Goal: Task Accomplishment & Management: Manage account settings

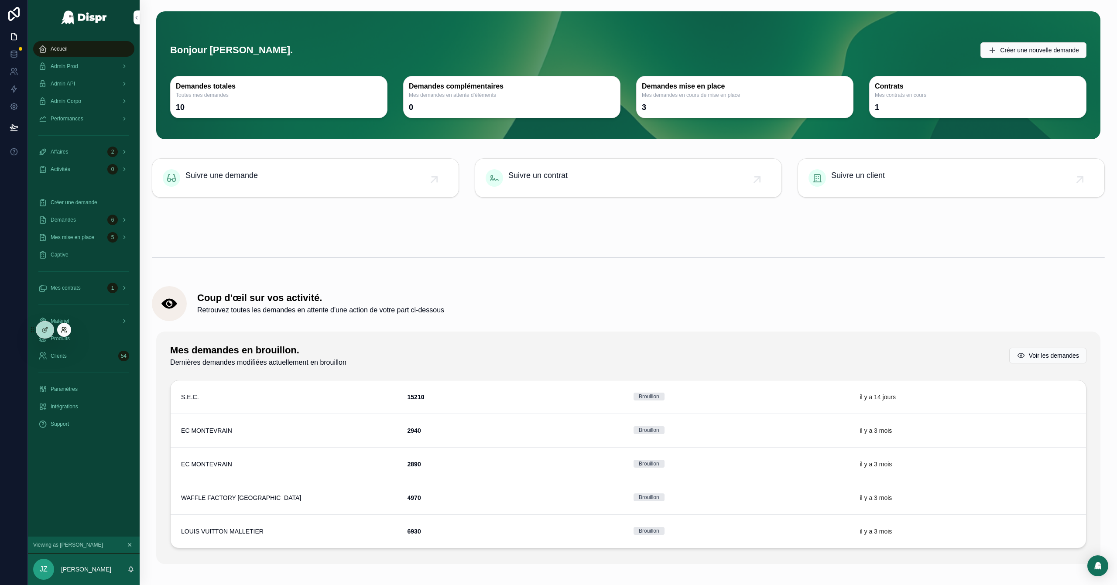
click at [62, 331] on icon at bounding box center [63, 332] width 3 height 2
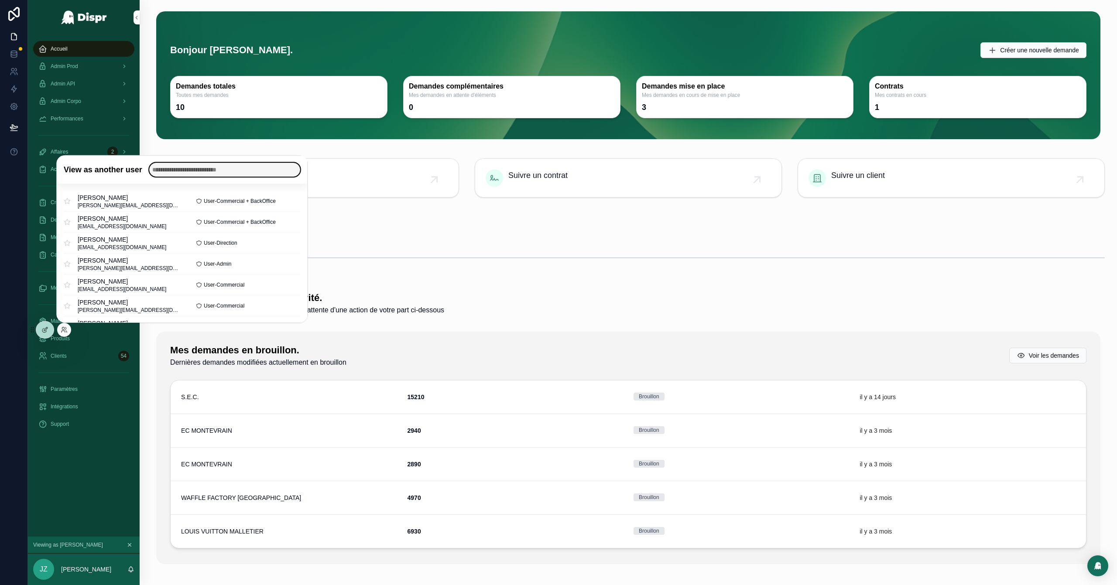
click at [204, 168] on input "text" at bounding box center [224, 170] width 151 height 14
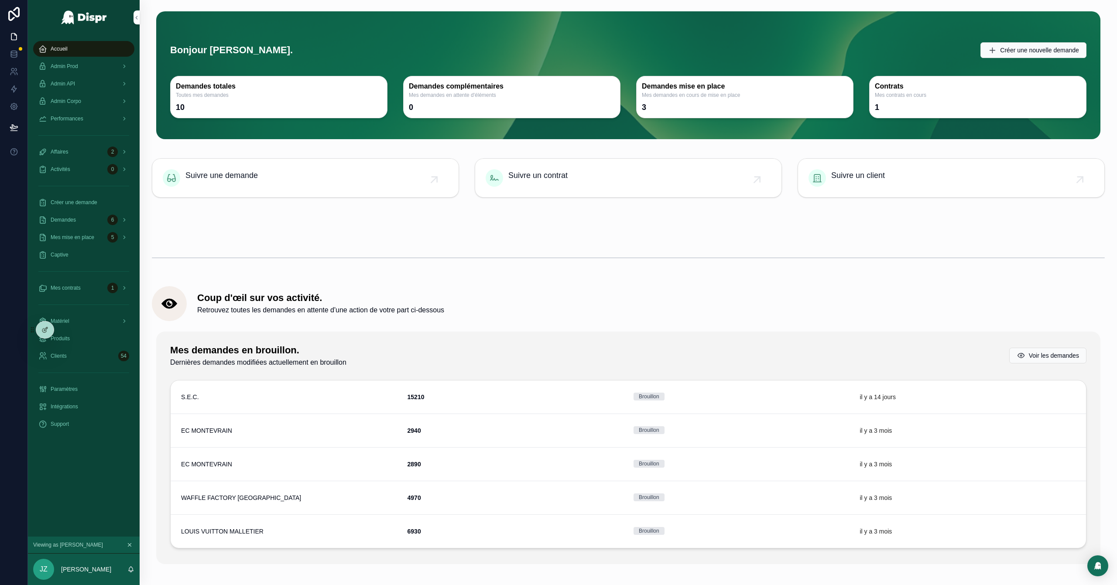
click at [659, 257] on hr "scrollable content" at bounding box center [628, 257] width 953 height 1
click at [90, 45] on div "Accueil" at bounding box center [83, 49] width 91 height 14
click at [88, 65] on div "Admin Prod" at bounding box center [83, 66] width 91 height 14
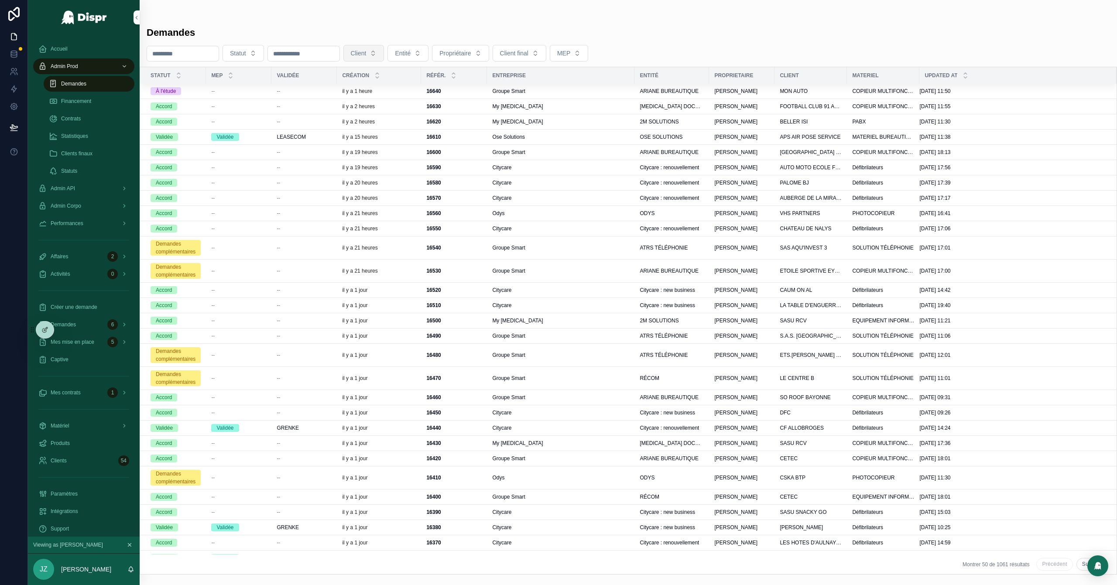
click at [384, 55] on button "Client" at bounding box center [363, 53] width 41 height 17
click at [384, 49] on button "Client" at bounding box center [363, 53] width 41 height 17
click at [429, 56] on button "Entité" at bounding box center [407, 53] width 41 height 17
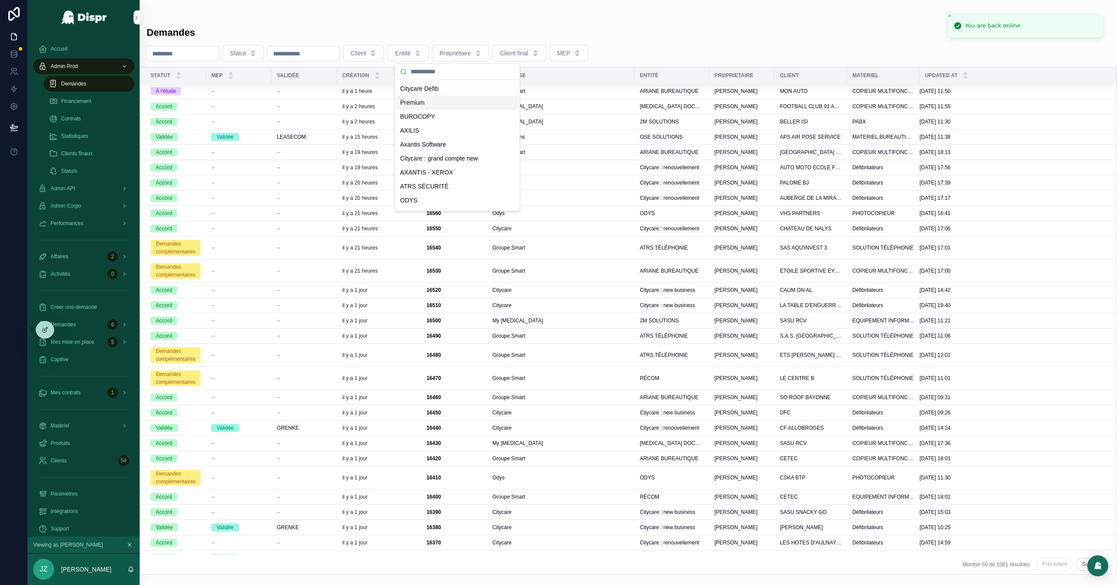
click at [422, 102] on span "Premium" at bounding box center [412, 102] width 24 height 9
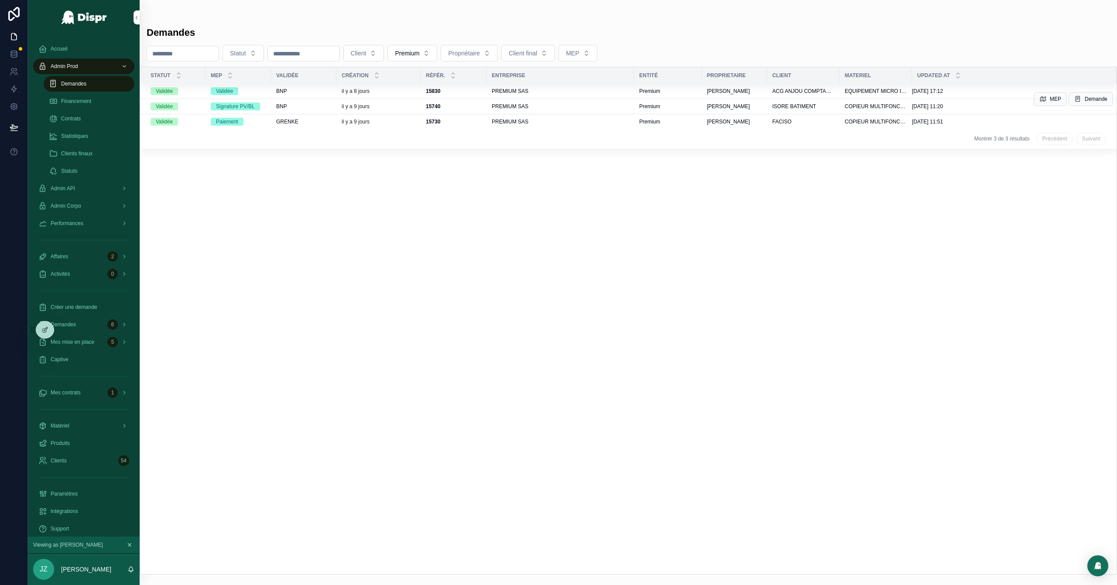
click at [324, 105] on div "BNP" at bounding box center [303, 106] width 55 height 7
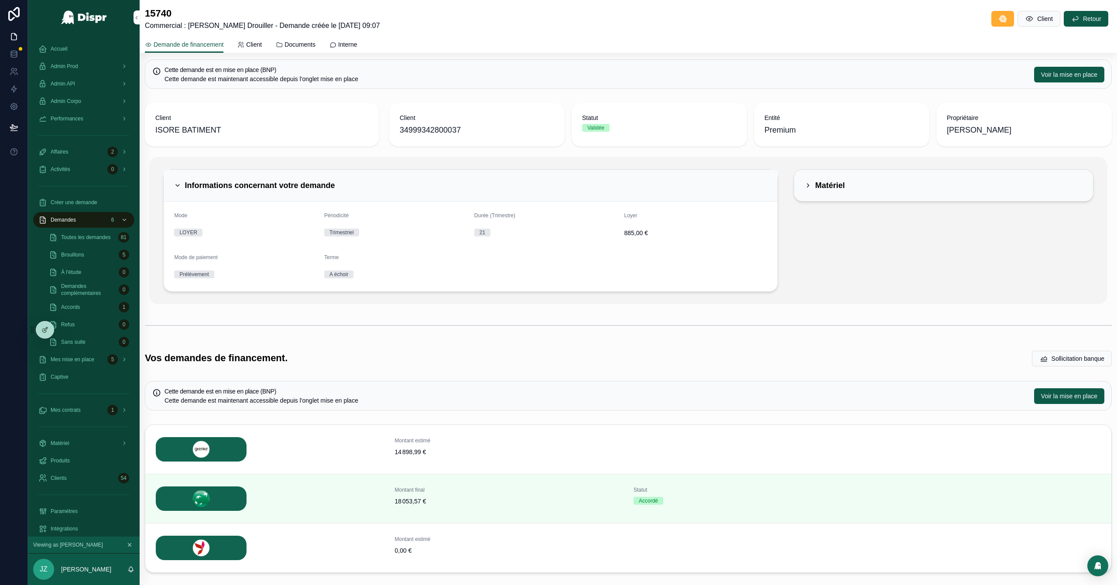
scroll to position [6, 0]
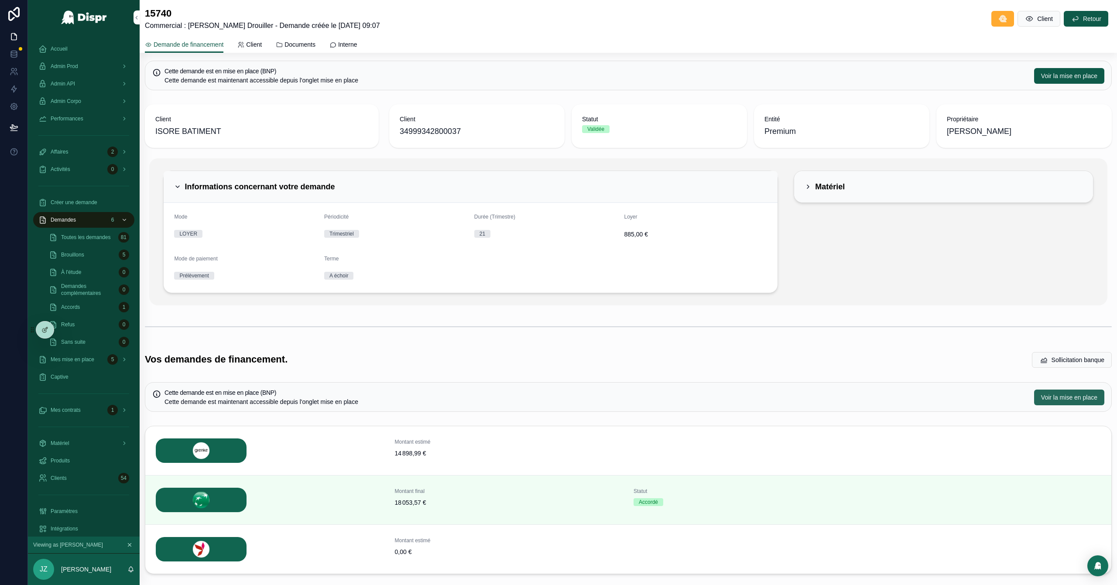
click at [1041, 398] on span "Voir la mise en place" at bounding box center [1069, 397] width 56 height 9
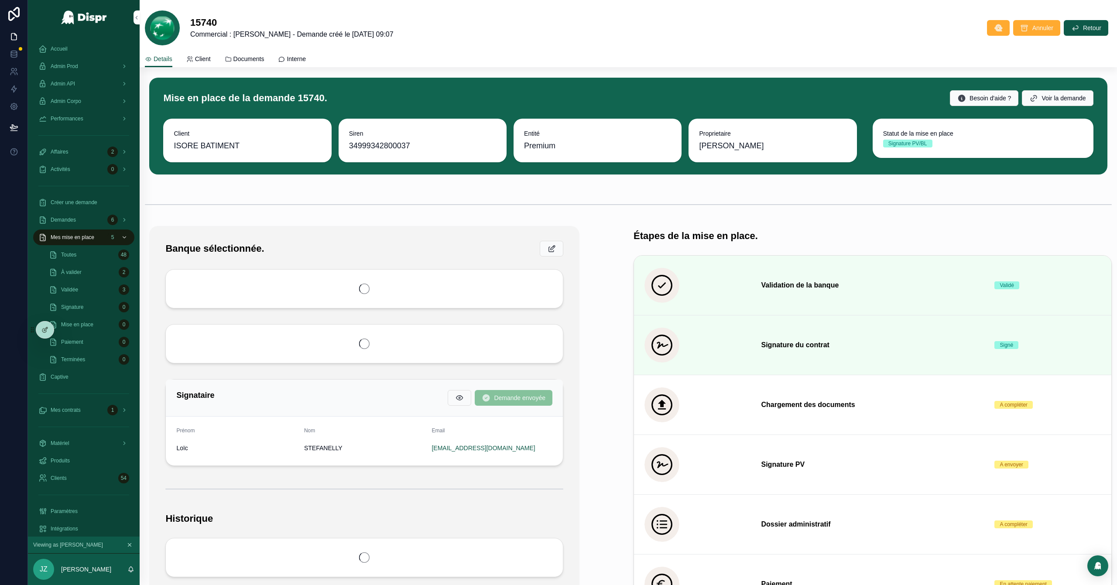
click at [250, 58] on span "Documents" at bounding box center [248, 59] width 31 height 9
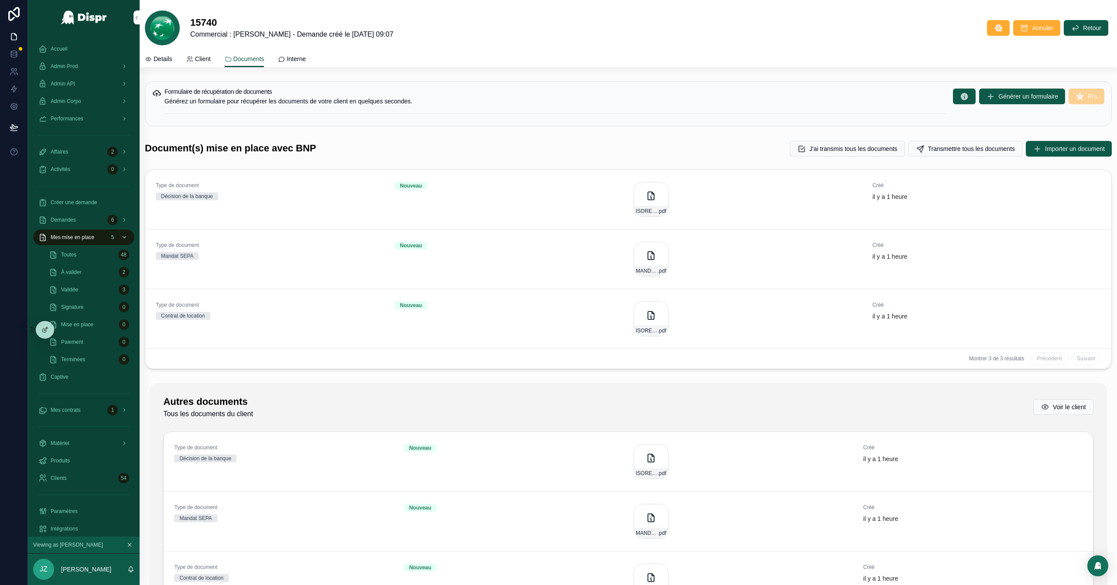
click at [168, 58] on span "Details" at bounding box center [163, 59] width 19 height 9
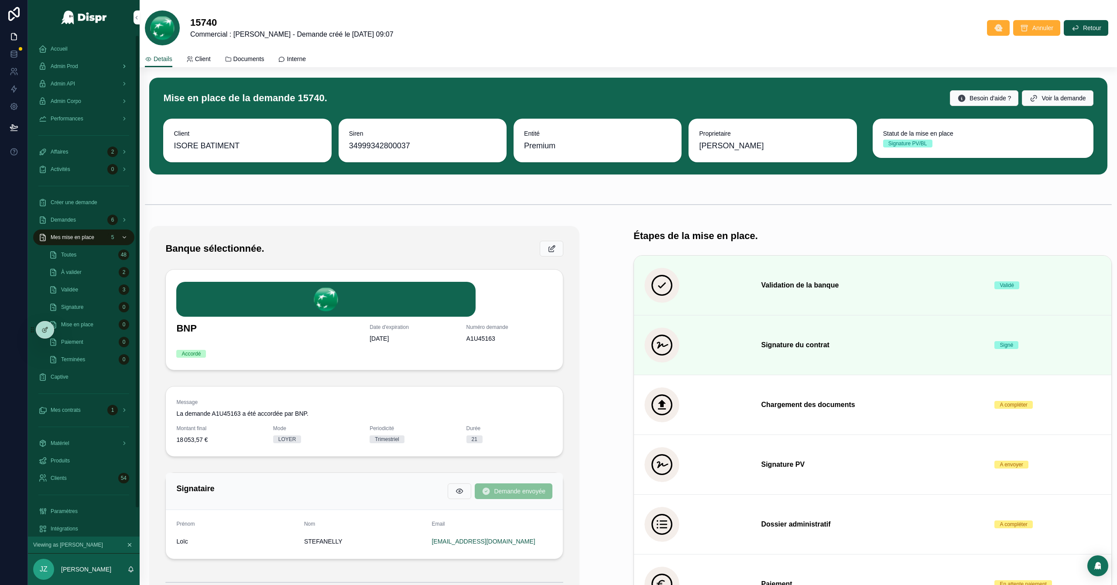
click at [72, 64] on span "Admin Prod" at bounding box center [64, 66] width 27 height 7
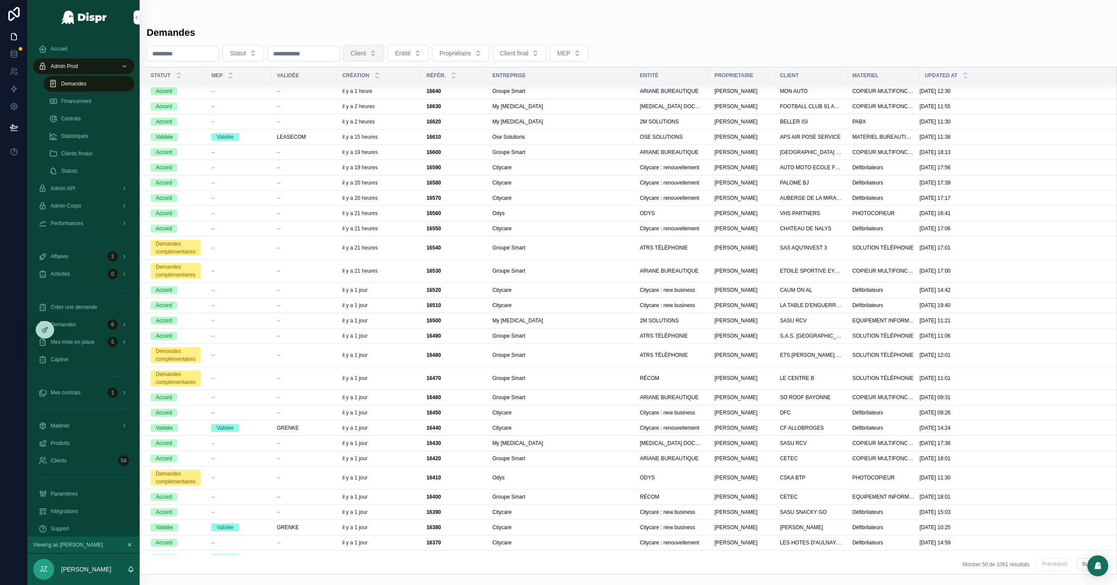
click at [384, 57] on button "Client" at bounding box center [363, 53] width 41 height 17
click at [397, 98] on div "PREMIUM SAS" at bounding box center [410, 90] width 121 height 17
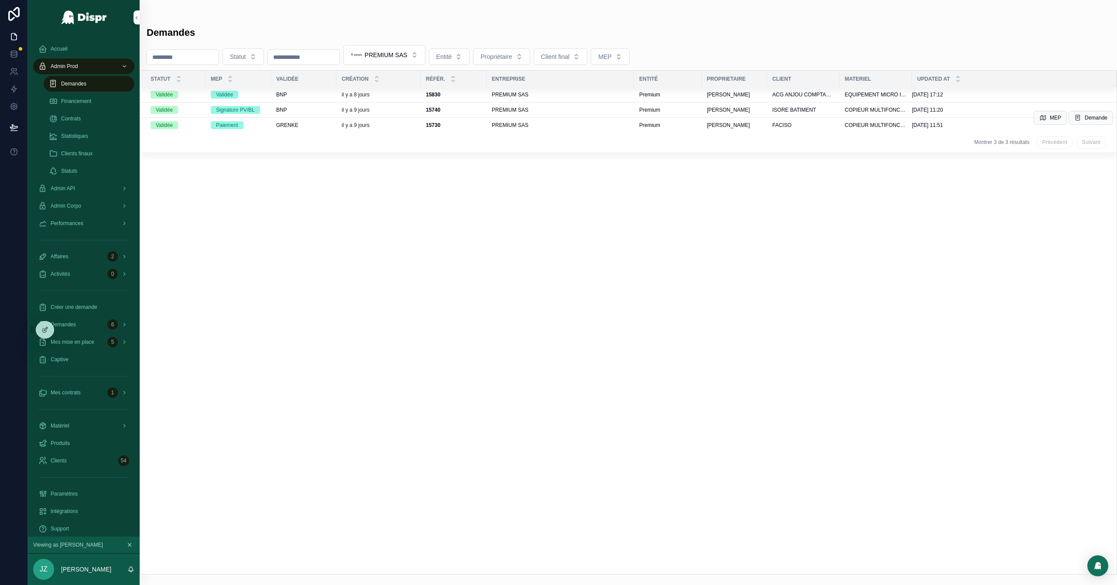
click at [326, 127] on div "GRENKE" at bounding box center [303, 125] width 55 height 7
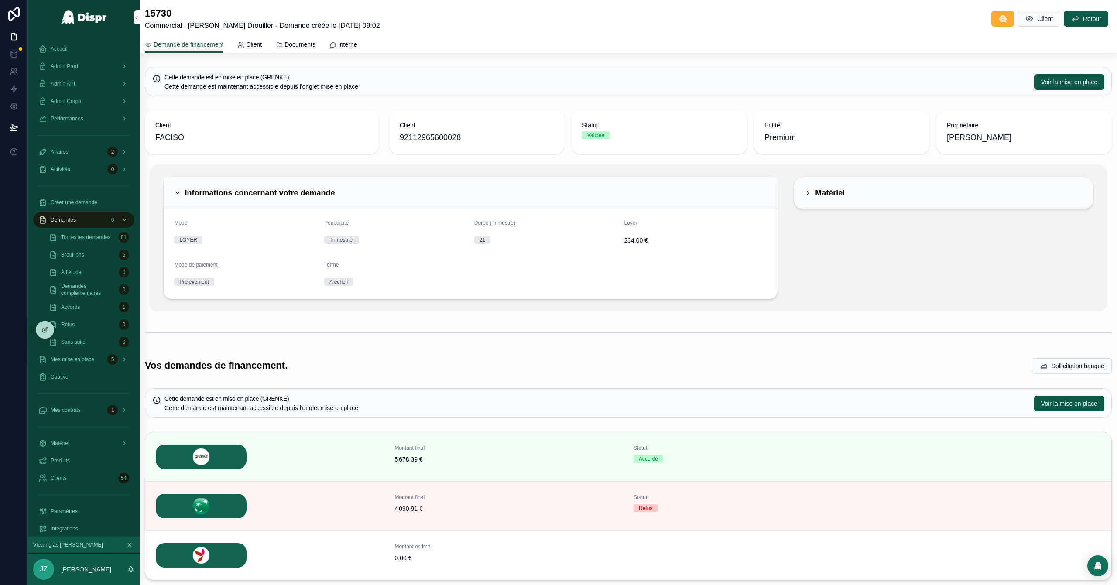
scroll to position [59, 0]
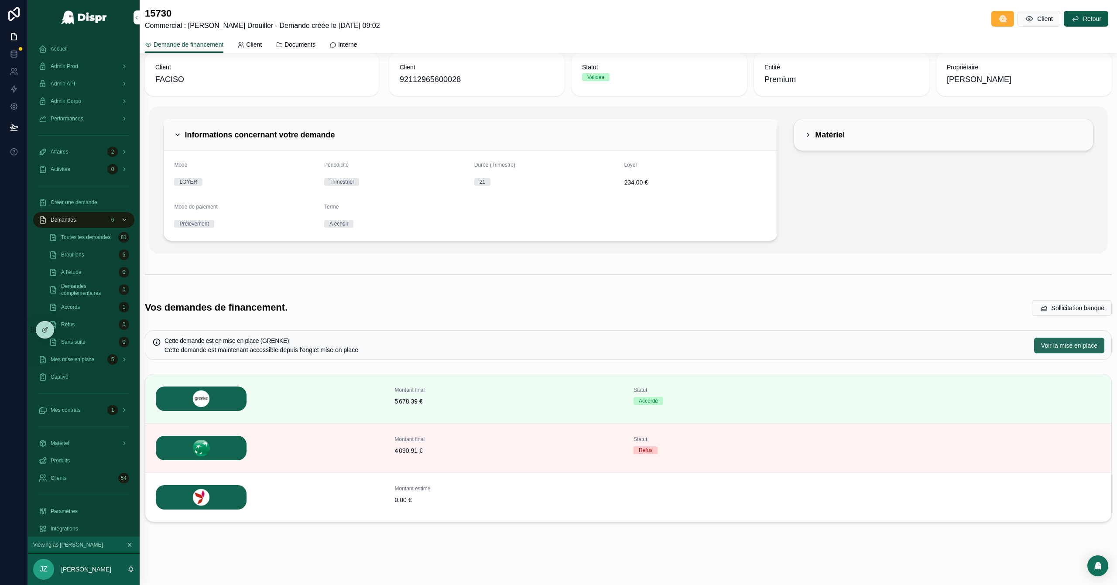
click at [1042, 348] on span "Voir la mise en place" at bounding box center [1069, 345] width 56 height 9
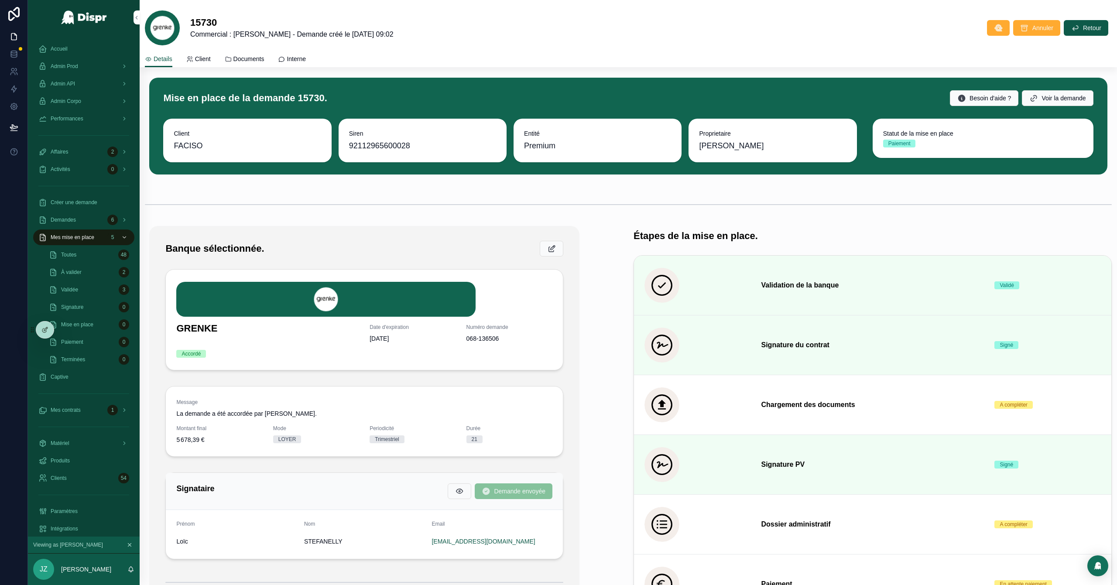
click at [257, 60] on span "Documents" at bounding box center [248, 59] width 31 height 9
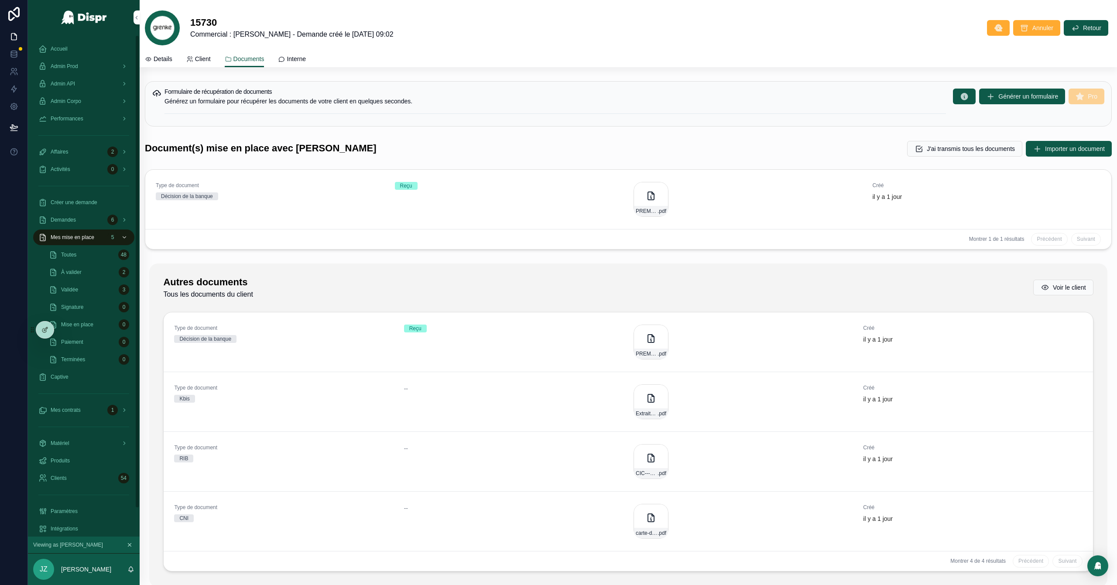
click at [161, 58] on span "Details" at bounding box center [163, 59] width 19 height 9
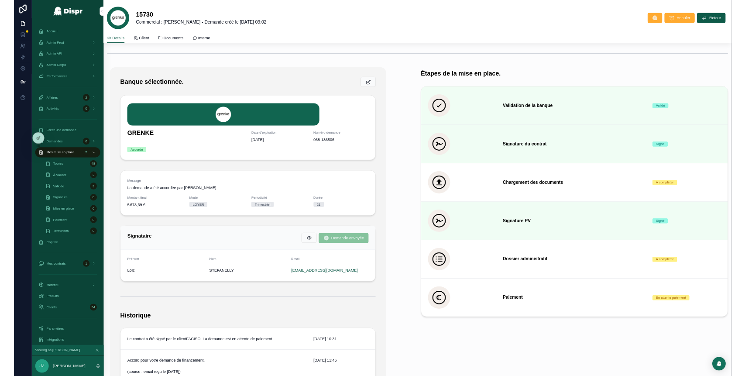
scroll to position [122, 0]
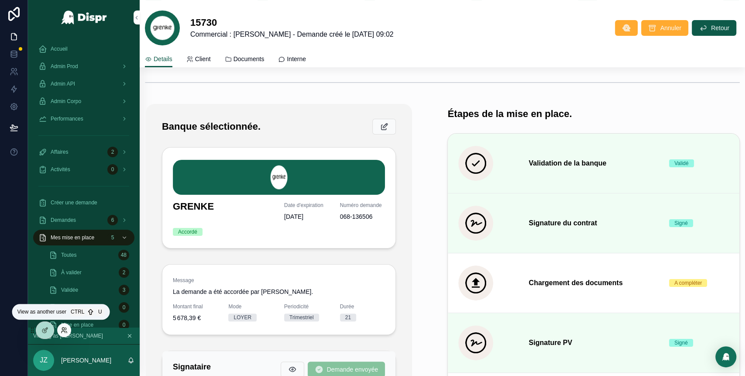
click at [64, 330] on icon at bounding box center [64, 329] width 7 height 7
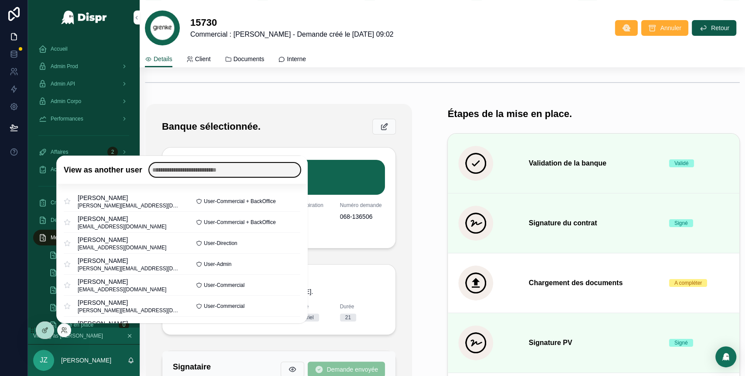
click at [189, 172] on input "text" at bounding box center [224, 170] width 151 height 14
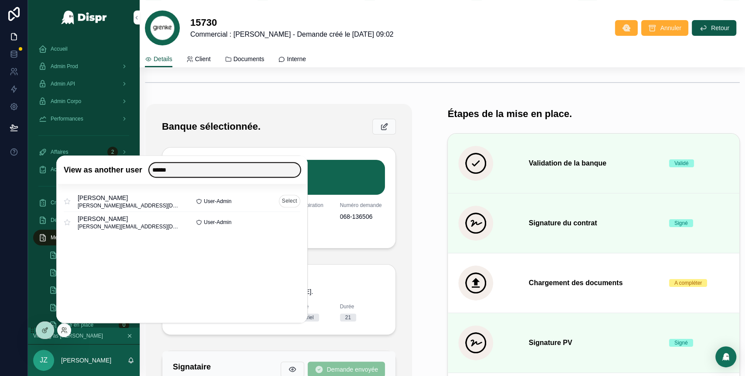
type input "******"
click at [290, 200] on button "Select" at bounding box center [289, 201] width 21 height 13
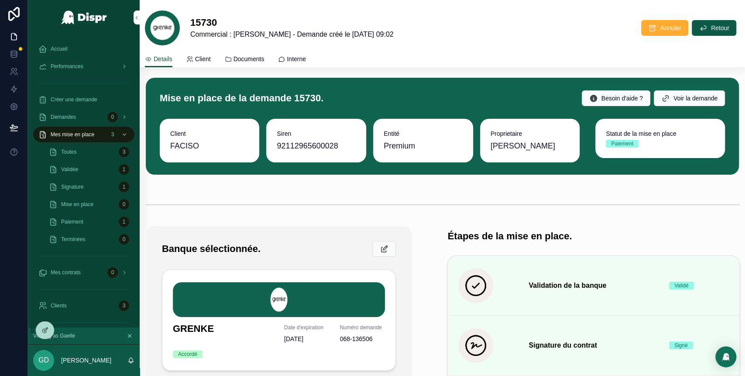
click at [94, 171] on div "Validée 1" at bounding box center [89, 169] width 80 height 14
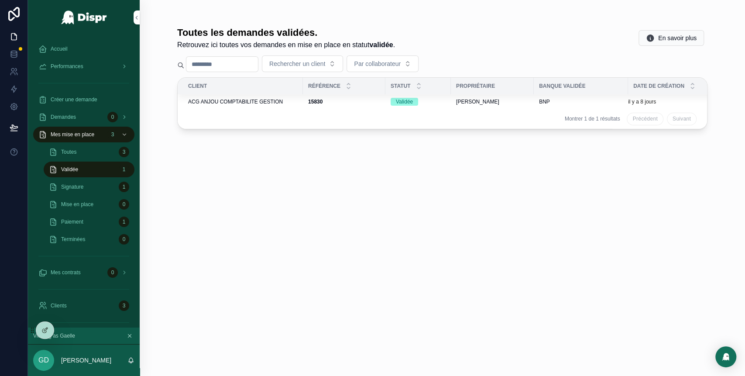
click at [260, 100] on span "ACG ANJOU COMPTABILITE GESTION" at bounding box center [235, 101] width 95 height 7
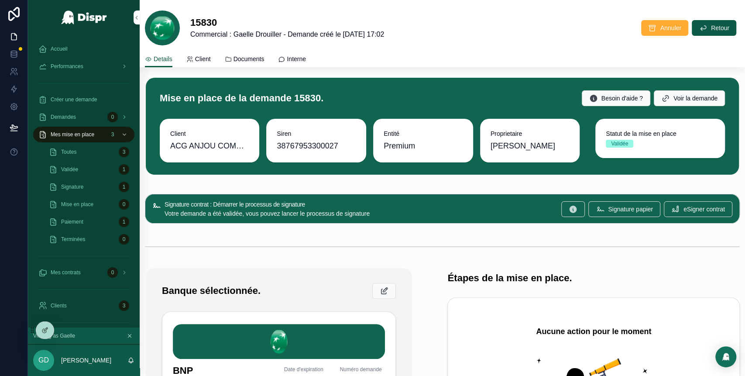
click at [104, 193] on div "Signature 1" at bounding box center [89, 187] width 80 height 14
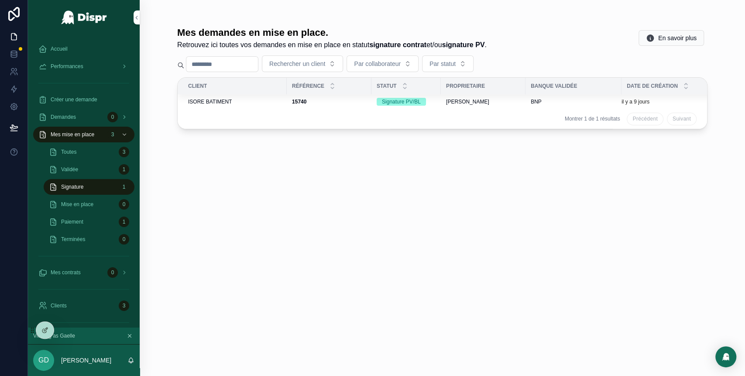
click at [263, 98] on div "ISORE BATIMENT" at bounding box center [234, 101] width 93 height 7
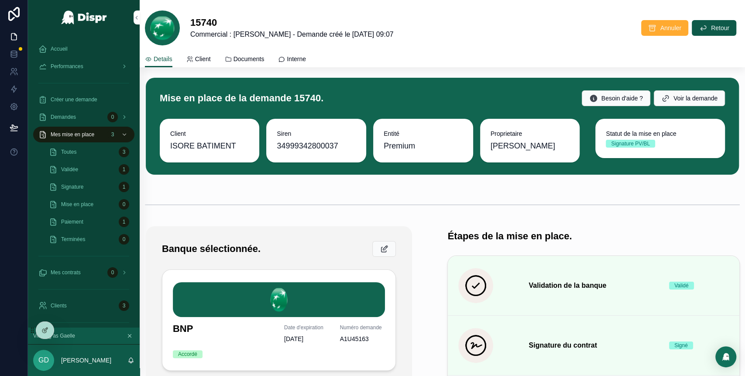
click at [248, 59] on span "Documents" at bounding box center [248, 59] width 31 height 9
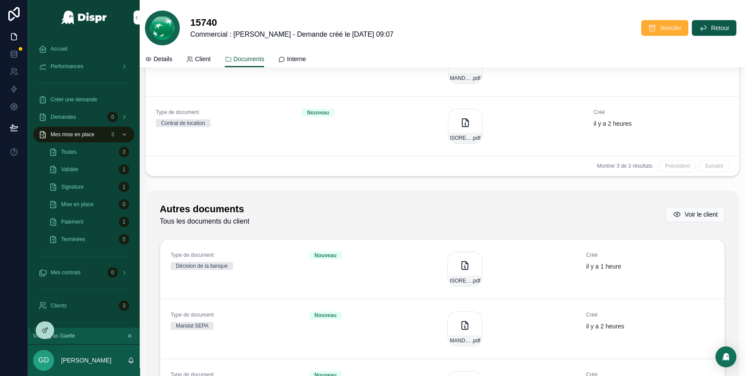
scroll to position [185, 0]
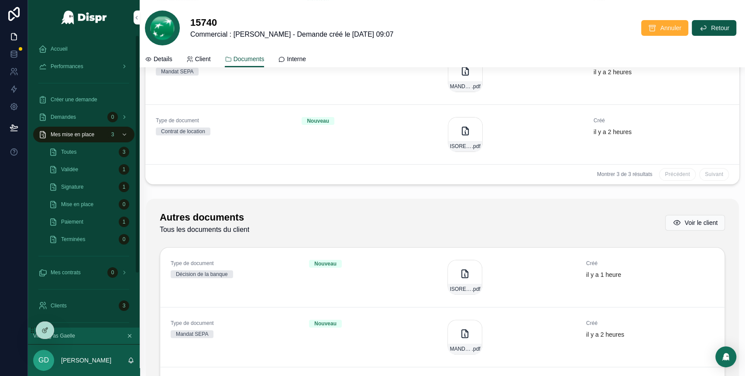
click at [94, 219] on div "Paiement 1" at bounding box center [89, 222] width 80 height 14
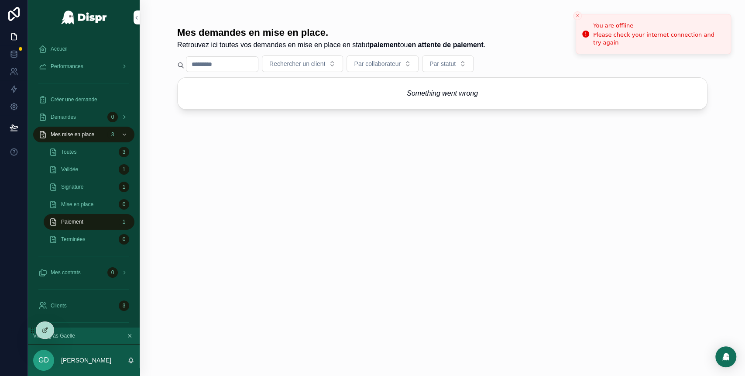
click at [424, 219] on div "Mes demandes en mise en place. Retrouvez ici toutes vos demandes en mise en pla…" at bounding box center [442, 193] width 530 height 344
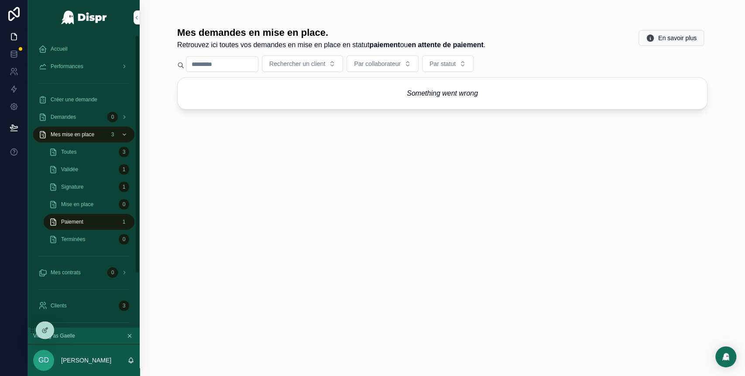
click at [105, 223] on div "Paiement 1" at bounding box center [89, 222] width 80 height 14
click at [104, 191] on div "Signature 1" at bounding box center [89, 187] width 80 height 14
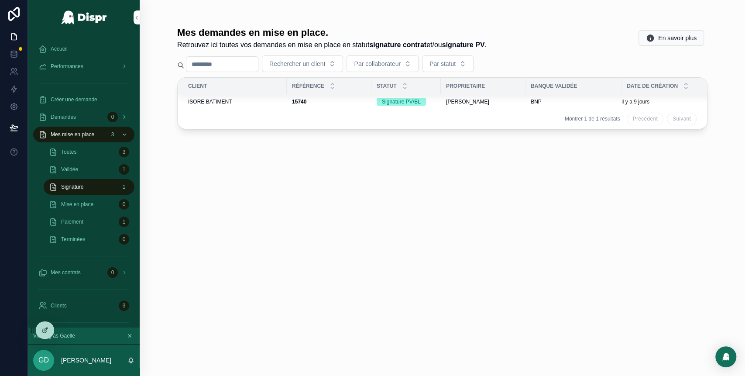
click at [95, 218] on div "Paiement 1" at bounding box center [89, 222] width 80 height 14
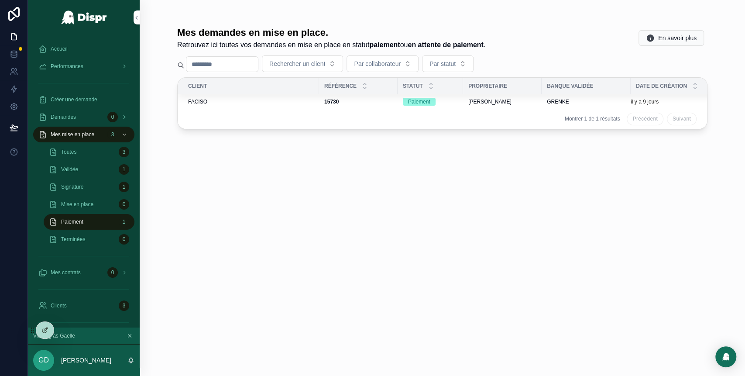
click at [288, 103] on div "FACISO" at bounding box center [251, 101] width 126 height 7
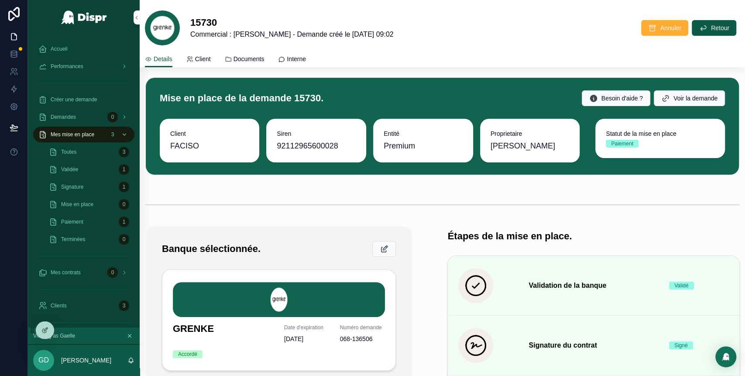
click at [254, 61] on span "Documents" at bounding box center [248, 59] width 31 height 9
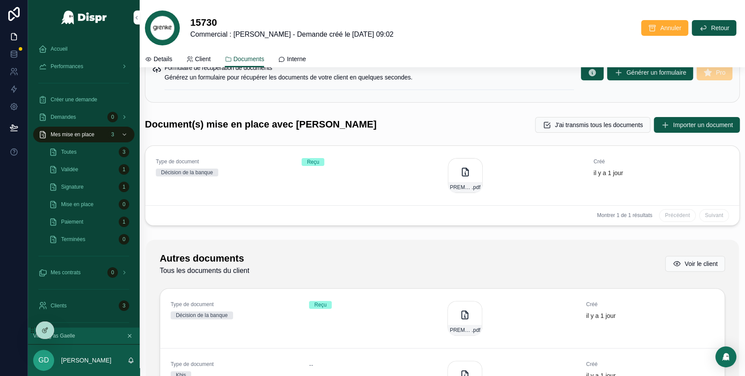
scroll to position [24, 0]
click at [723, 177] on icon "scrollable content" at bounding box center [726, 176] width 7 height 7
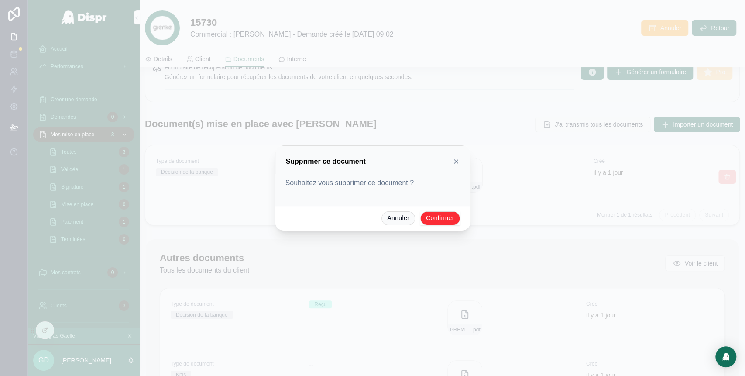
click at [446, 217] on button "Confirmer" at bounding box center [440, 218] width 40 height 14
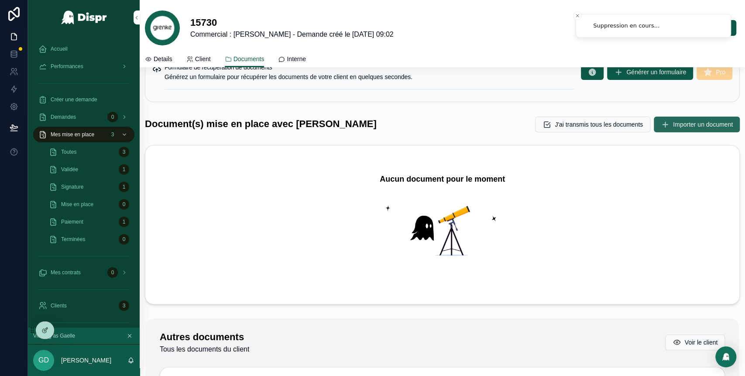
click at [673, 127] on span "Importer un document" at bounding box center [703, 124] width 60 height 9
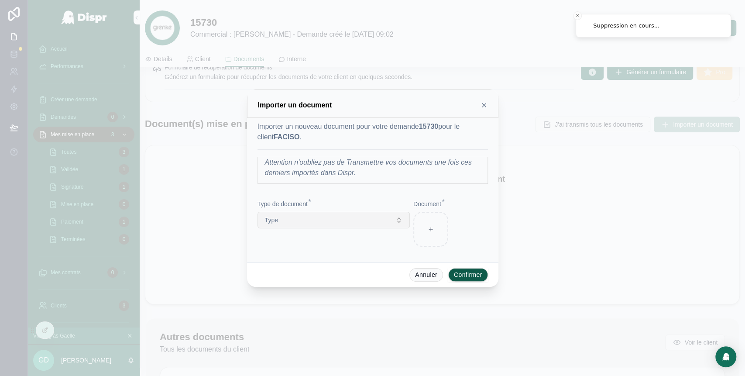
click at [350, 223] on button "Type" at bounding box center [333, 220] width 152 height 17
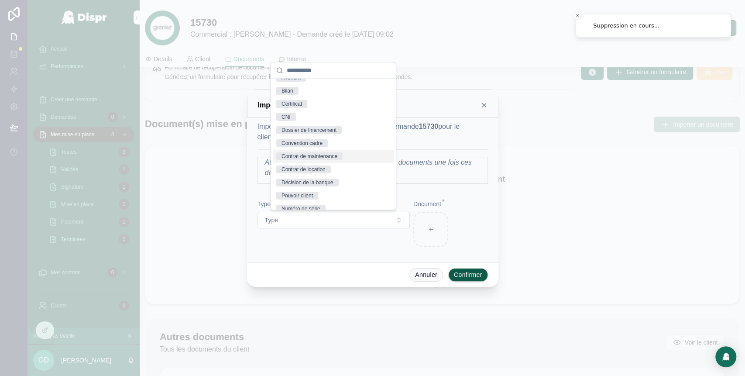
scroll to position [36, 0]
click at [319, 181] on div "Décision de la banque" at bounding box center [307, 182] width 52 height 8
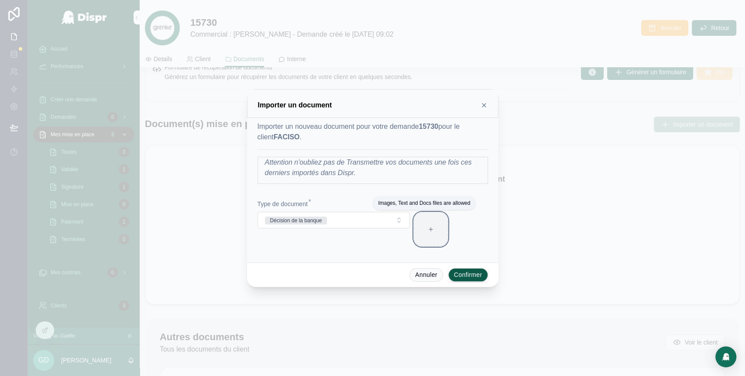
click at [442, 227] on div at bounding box center [430, 229] width 35 height 35
type input "**********"
click at [474, 273] on button "Confirmer" at bounding box center [468, 275] width 40 height 14
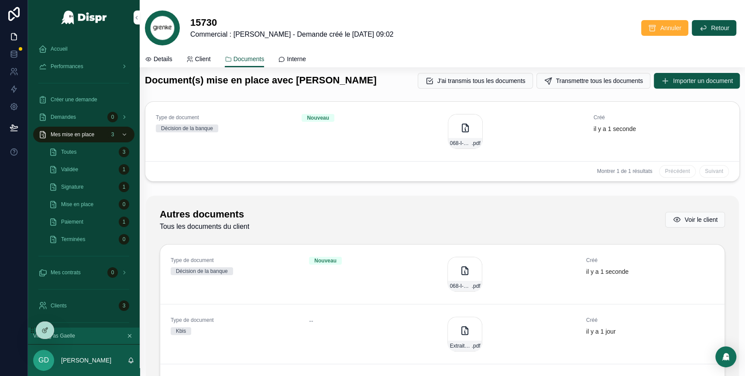
scroll to position [0, 0]
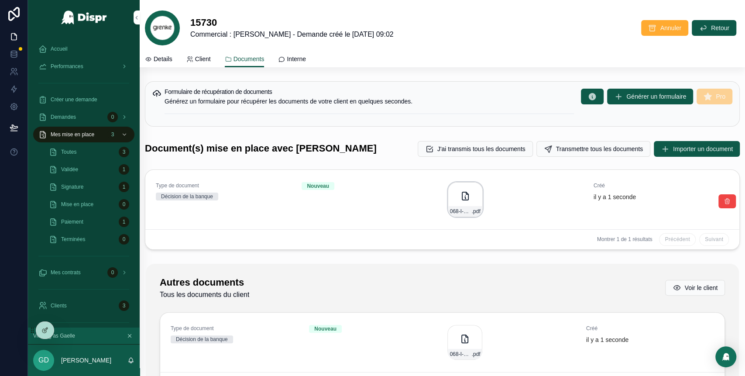
click at [462, 194] on icon "scrollable content" at bounding box center [465, 196] width 10 height 10
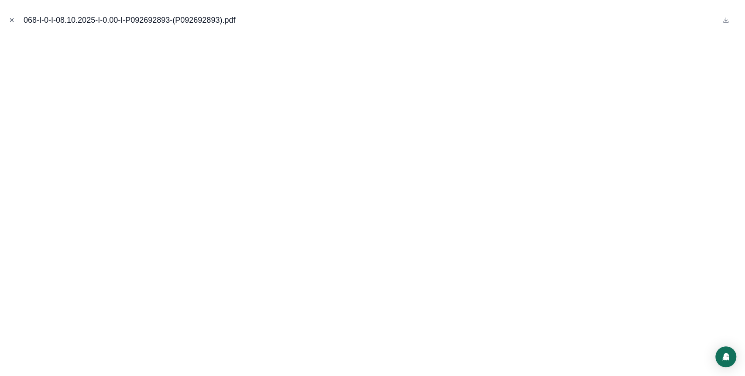
click at [10, 20] on icon "Close modal" at bounding box center [12, 20] width 6 height 6
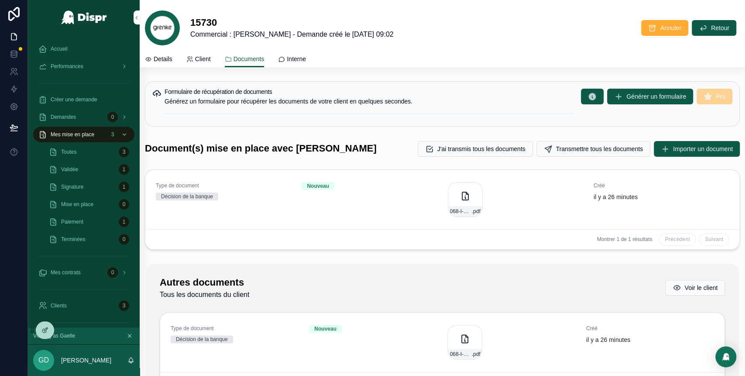
click at [73, 45] on div "Accueil" at bounding box center [83, 49] width 91 height 14
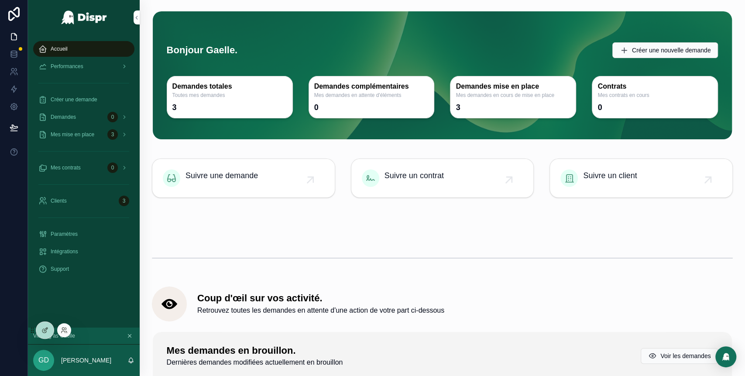
click at [65, 326] on div at bounding box center [64, 330] width 14 height 14
click at [65, 328] on icon at bounding box center [64, 329] width 7 height 7
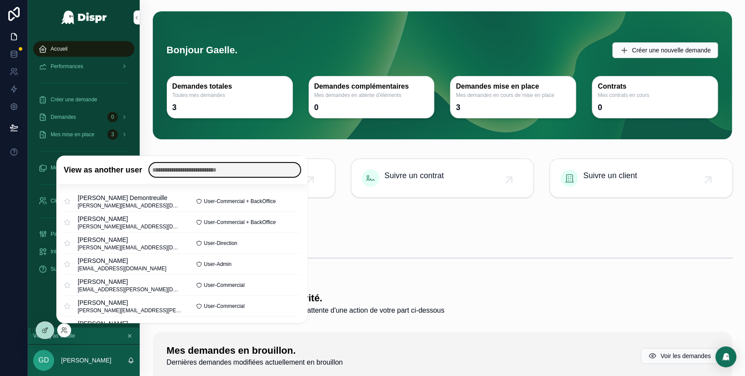
click at [194, 170] on input "text" at bounding box center [224, 170] width 151 height 14
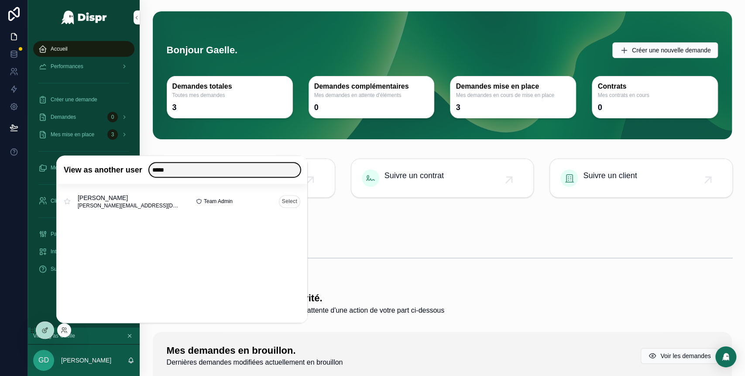
type input "*****"
click at [288, 200] on button "Select" at bounding box center [289, 201] width 21 height 13
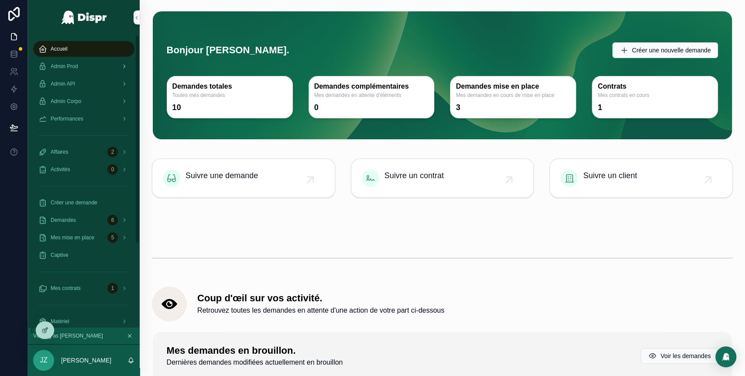
click at [97, 62] on div "Admin Prod" at bounding box center [83, 66] width 91 height 14
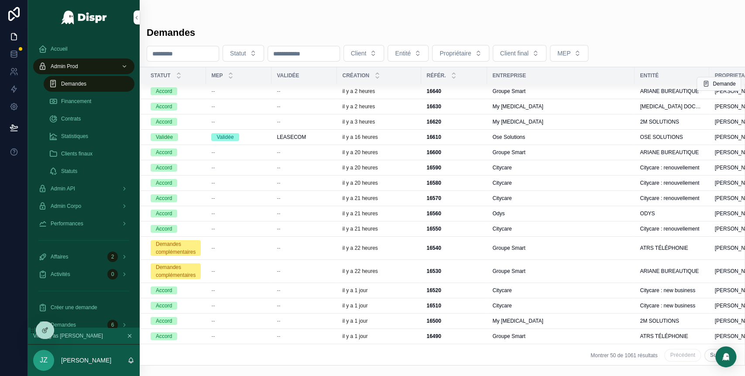
click at [479, 88] on div "16640 16640" at bounding box center [453, 91] width 55 height 7
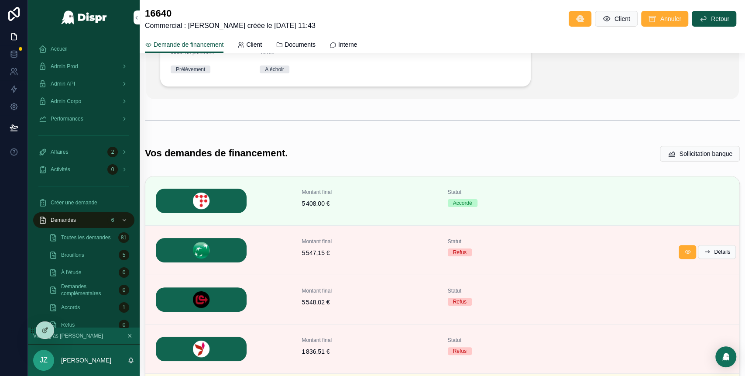
scroll to position [168, 0]
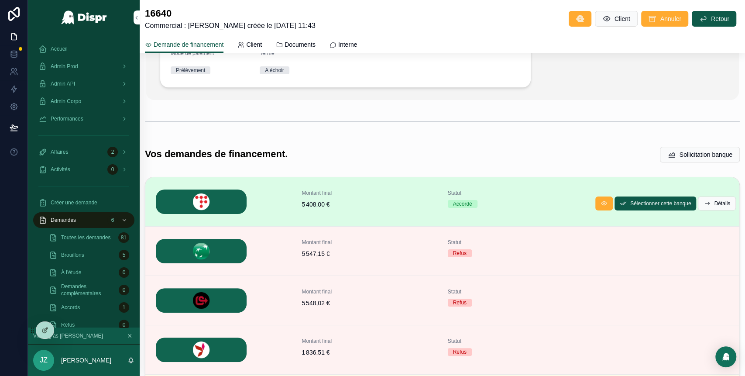
click at [528, 208] on div "Statut Accordé" at bounding box center [515, 201] width 135 height 24
click at [714, 202] on span "Détails" at bounding box center [722, 203] width 16 height 7
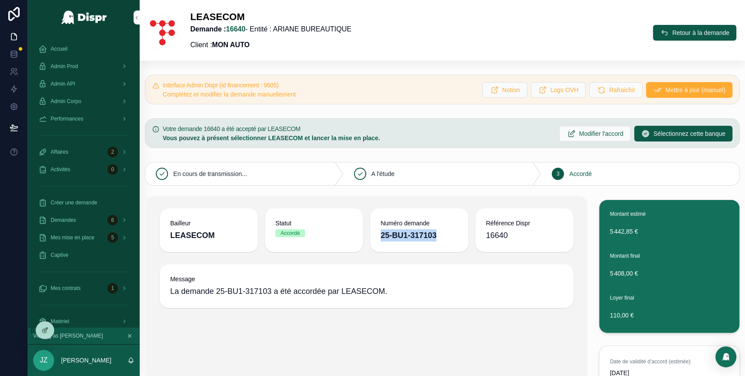
drag, startPoint x: 450, startPoint y: 236, endPoint x: 369, endPoint y: 236, distance: 81.2
click at [370, 236] on div "Numéro demande 25-BU1-317103" at bounding box center [419, 230] width 98 height 44
copy strong "25-BU1-317103"
click at [672, 31] on span "Retour à la demande" at bounding box center [700, 32] width 57 height 9
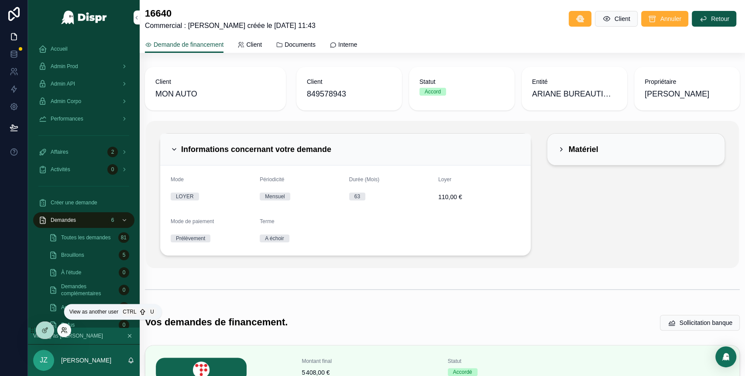
click at [63, 330] on icon at bounding box center [64, 329] width 7 height 7
click at [89, 100] on div "Admin Corpo" at bounding box center [83, 101] width 91 height 14
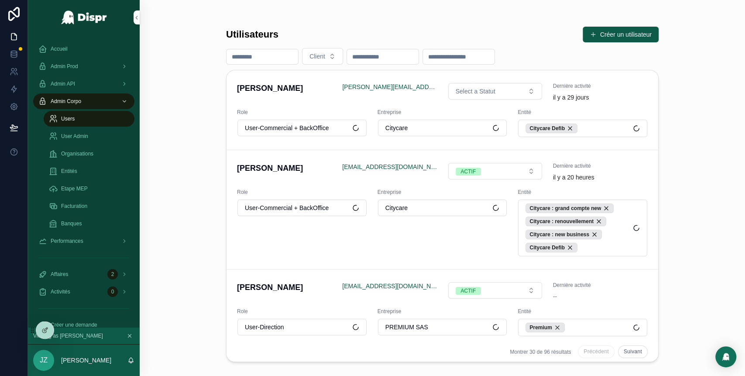
click at [88, 135] on span "User Admin" at bounding box center [74, 136] width 27 height 7
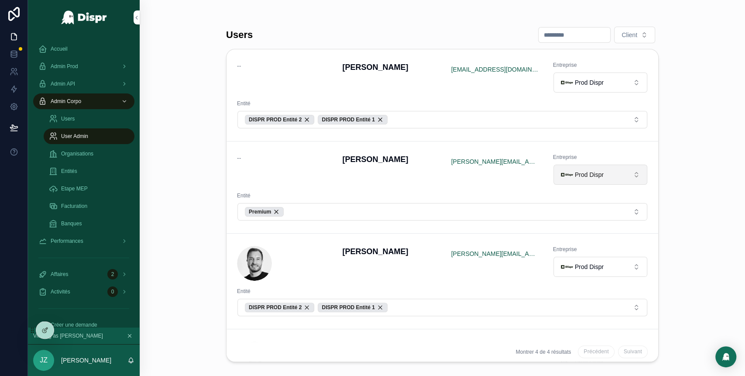
click at [599, 176] on span "Prod Dispr" at bounding box center [589, 174] width 29 height 9
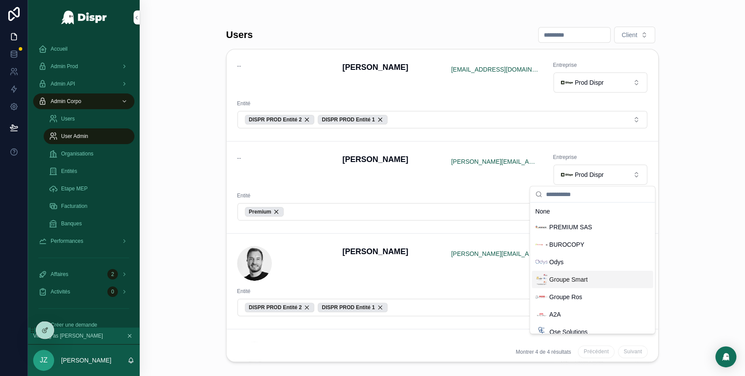
click at [569, 278] on span "Groupe Smart" at bounding box center [568, 279] width 38 height 9
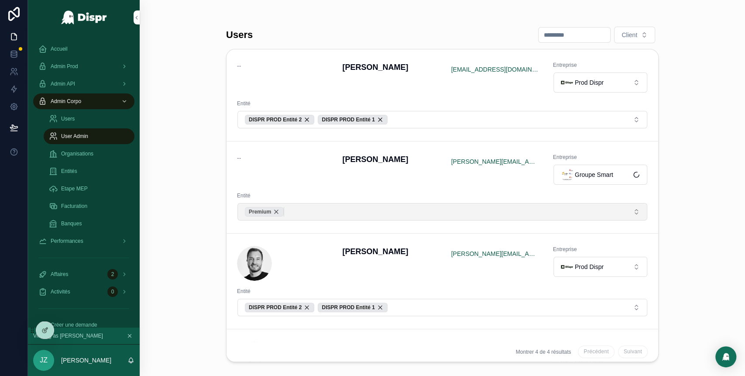
click at [282, 211] on div "Premium" at bounding box center [264, 212] width 39 height 10
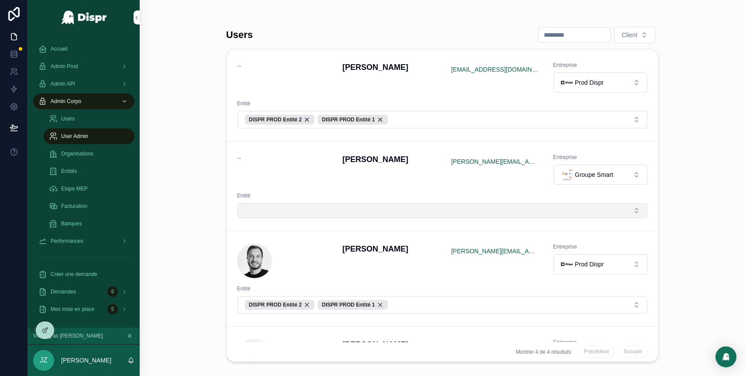
click at [411, 207] on button "Select Button" at bounding box center [442, 210] width 410 height 15
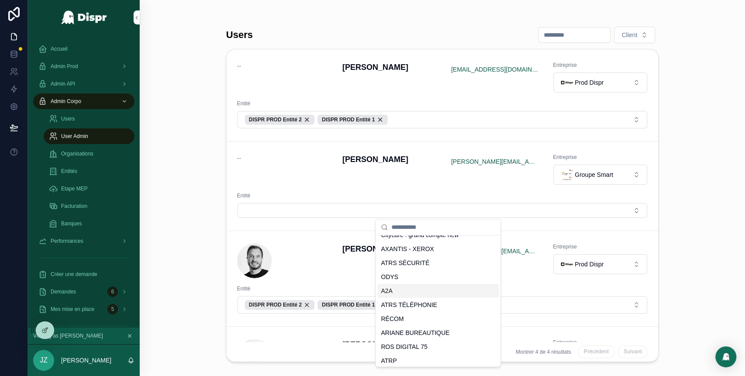
scroll to position [94, 0]
click at [401, 313] on span "RÉCOM" at bounding box center [392, 317] width 23 height 9
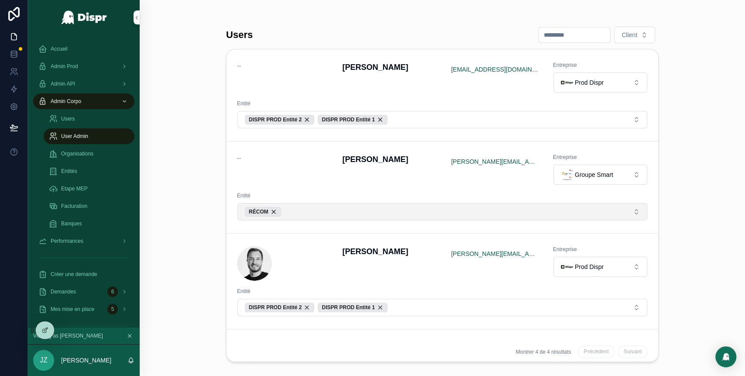
click at [340, 206] on button "RÉCOM" at bounding box center [442, 211] width 410 height 17
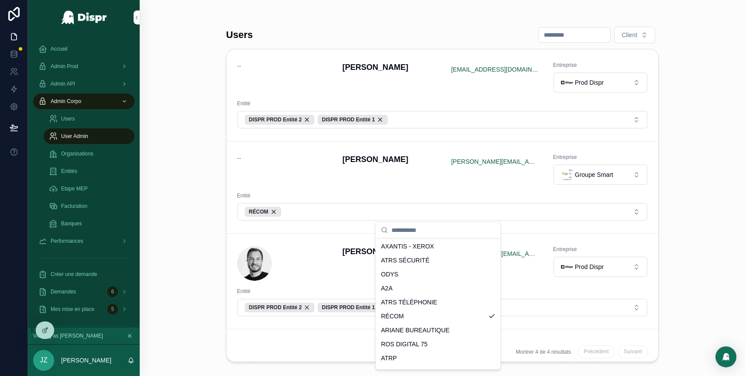
scroll to position [0, 0]
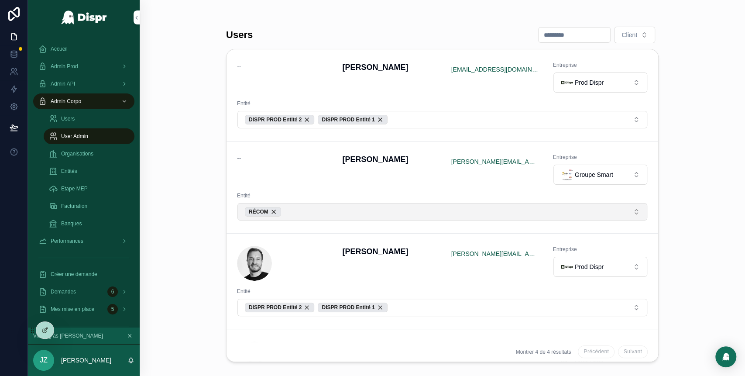
click at [332, 206] on button "RÉCOM" at bounding box center [442, 211] width 410 height 17
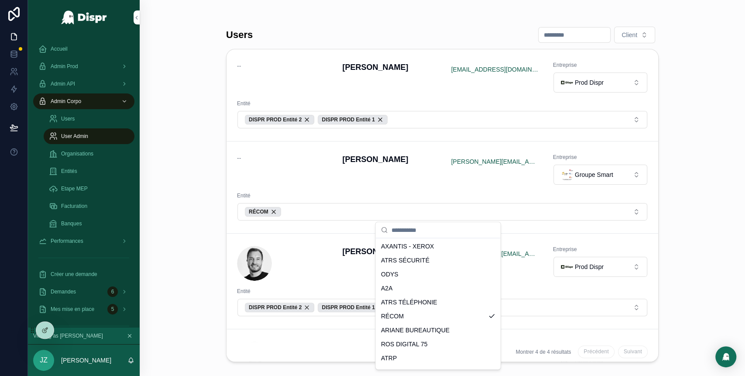
scroll to position [102, 0]
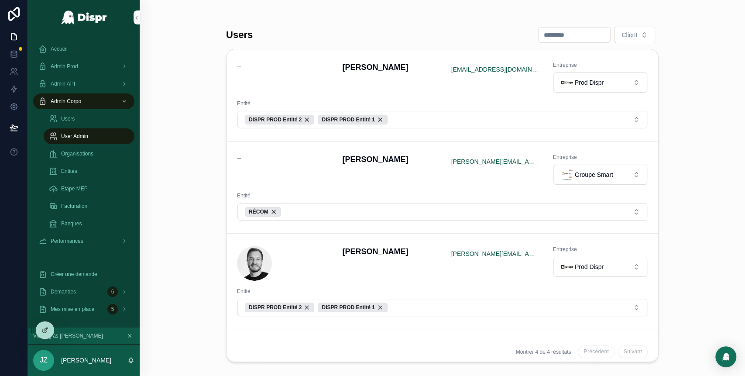
click at [335, 213] on button "RÉCOM" at bounding box center [442, 211] width 410 height 17
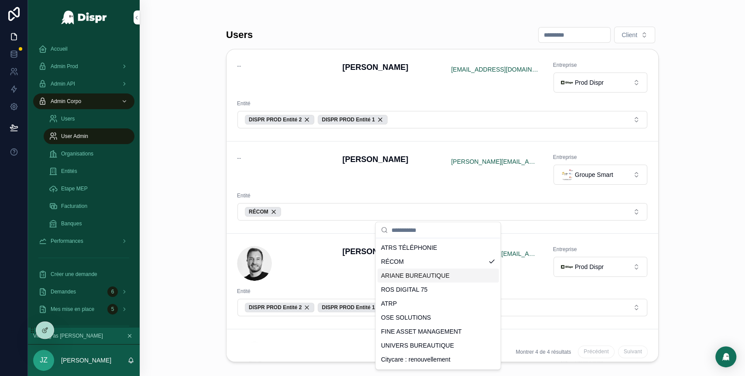
scroll to position [153, 0]
click at [418, 277] on span "ARIANE BUREAUTIQUE" at bounding box center [415, 275] width 69 height 9
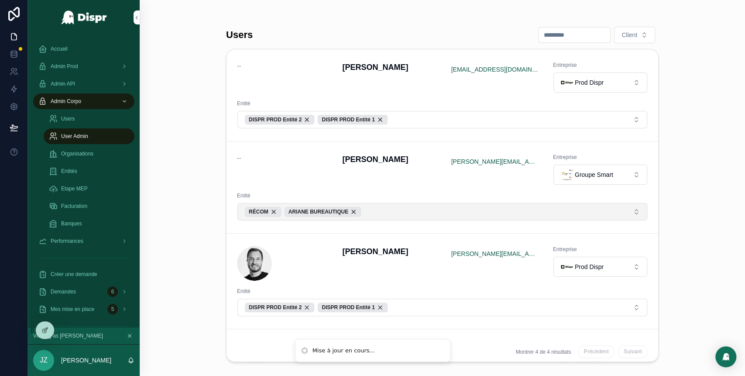
click at [385, 216] on button "RÉCOM ARIANE BUREAUTIQUE" at bounding box center [442, 211] width 410 height 17
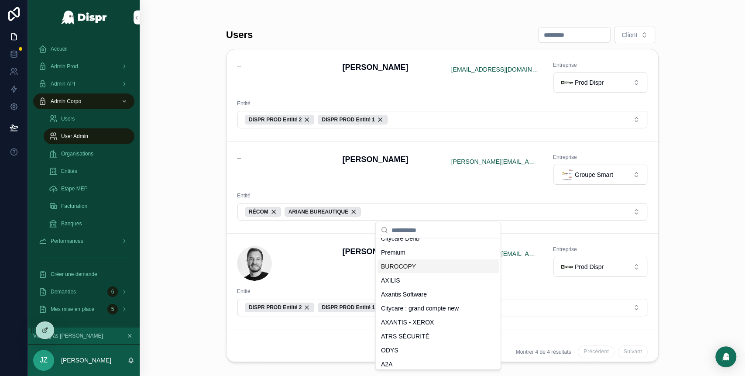
scroll to position [0, 0]
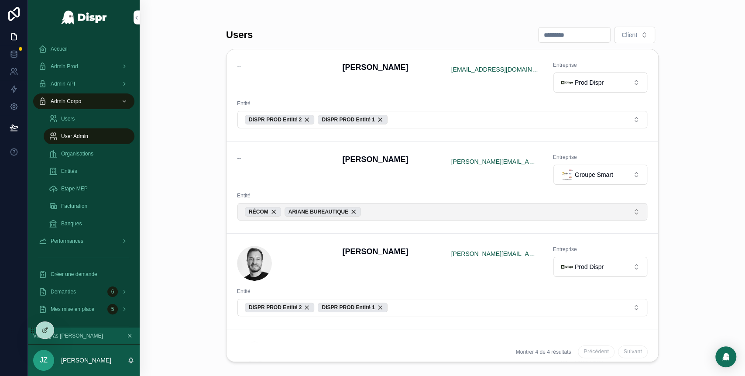
click at [394, 208] on button "RÉCOM ARIANE BUREAUTIQUE" at bounding box center [442, 211] width 410 height 17
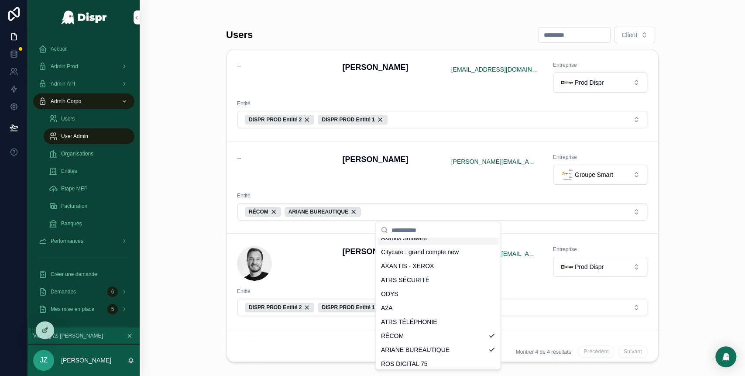
scroll to position [80, 0]
click at [432, 318] on span "ATRS TÉLÉPHONIE" at bounding box center [409, 320] width 56 height 9
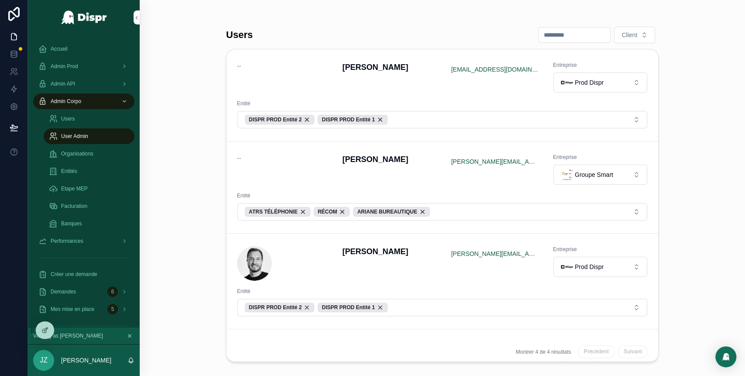
click at [461, 213] on button "ATRS TÉLÉPHONIE RÉCOM ARIANE BUREAUTIQUE" at bounding box center [442, 211] width 410 height 17
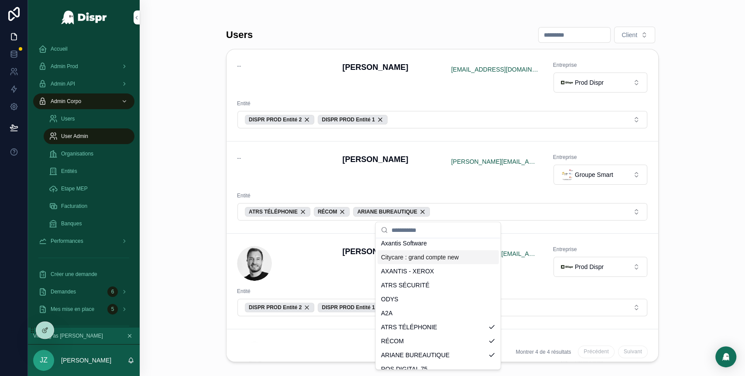
scroll to position [74, 0]
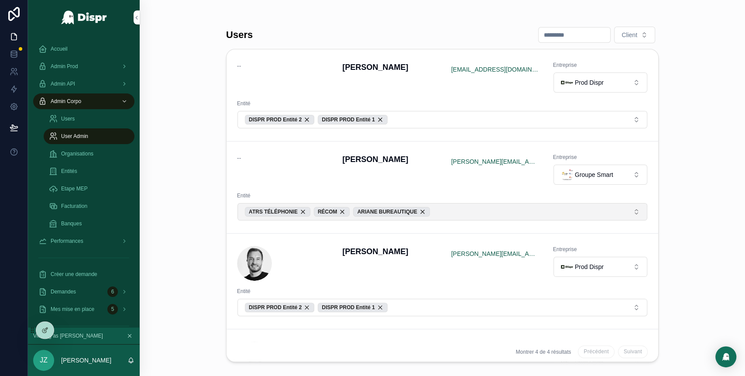
click at [462, 213] on button "ATRS TÉLÉPHONIE RÉCOM ARIANE BUREAUTIQUE" at bounding box center [442, 211] width 410 height 17
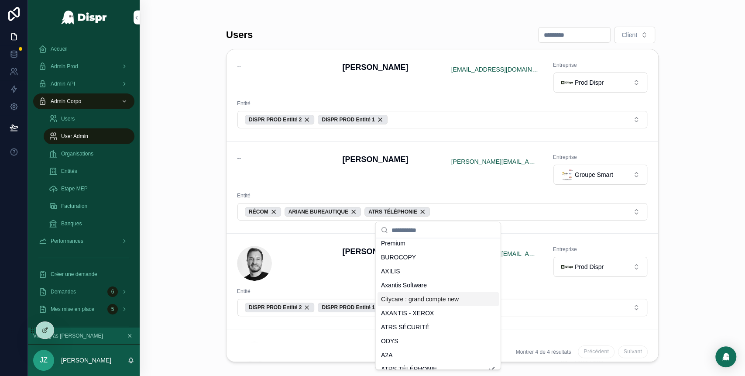
scroll to position [32, 0]
click at [426, 325] on span "ATRS SÉCURITÉ" at bounding box center [405, 326] width 48 height 9
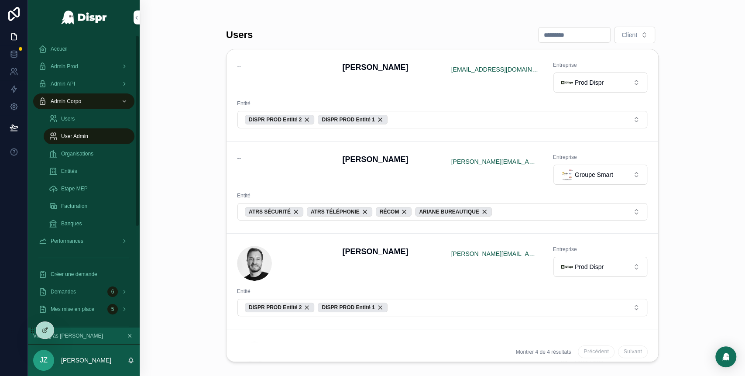
click at [72, 54] on div "Accueil" at bounding box center [83, 49] width 91 height 14
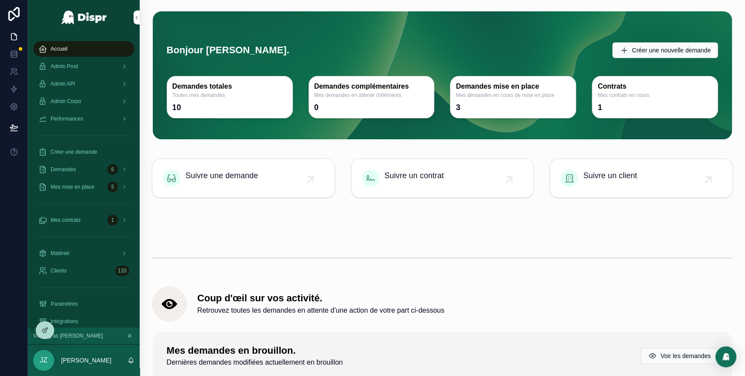
click at [78, 304] on span "Paramètres" at bounding box center [64, 303] width 27 height 7
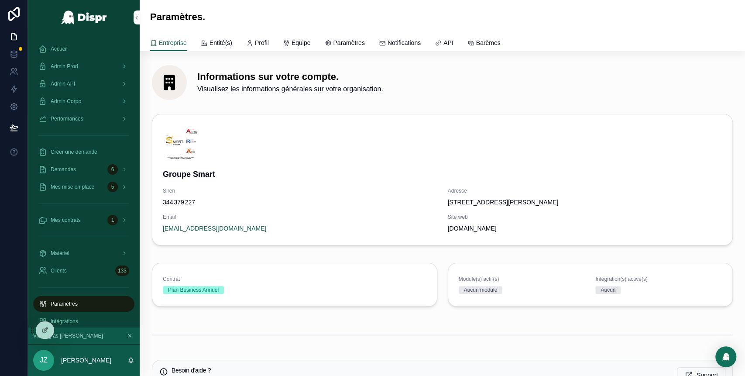
click at [227, 42] on span "Entité(s)" at bounding box center [220, 42] width 23 height 9
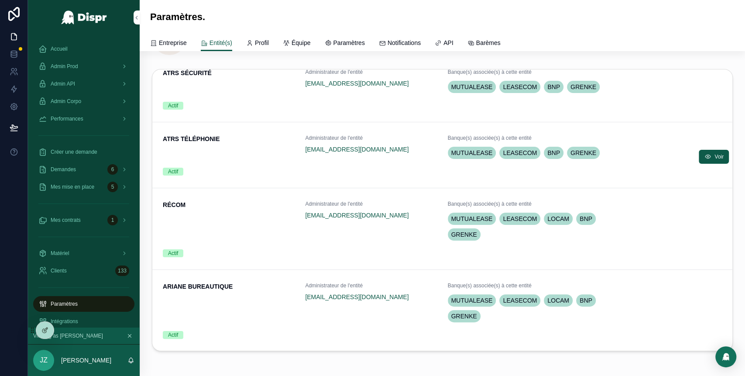
scroll to position [48, 0]
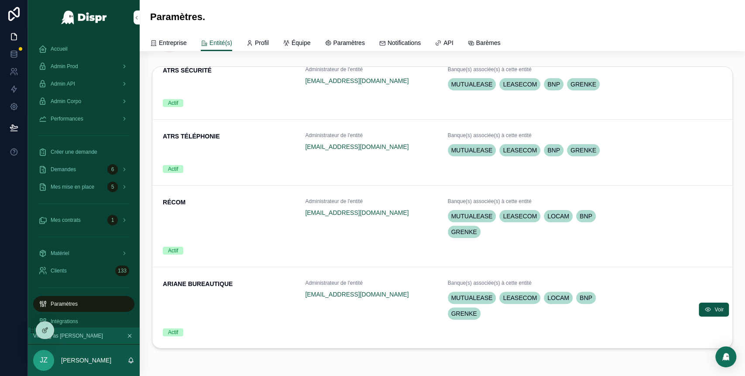
click at [261, 303] on div "ARIANE BUREAUTIQUE" at bounding box center [229, 300] width 132 height 42
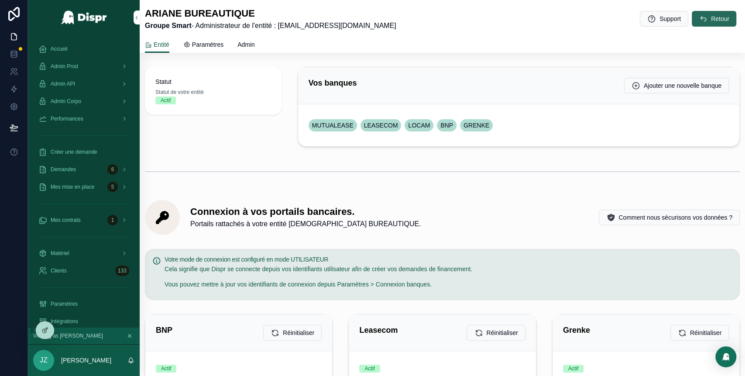
click at [711, 22] on span "Retour" at bounding box center [720, 18] width 18 height 9
